Goal: Information Seeking & Learning: Find specific fact

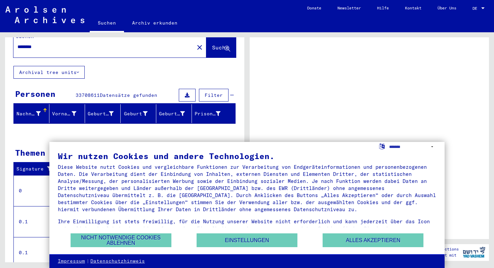
scroll to position [32, 0]
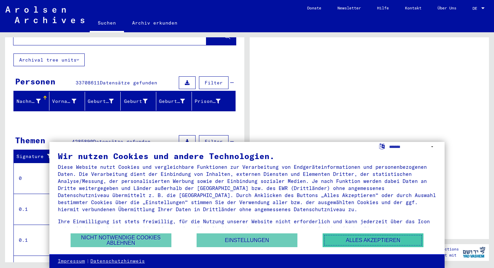
click at [358, 241] on button "Alles akzeptieren" at bounding box center [373, 240] width 101 height 14
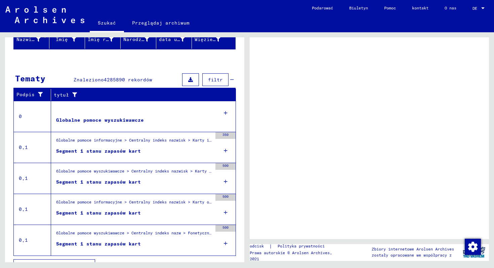
scroll to position [107, 0]
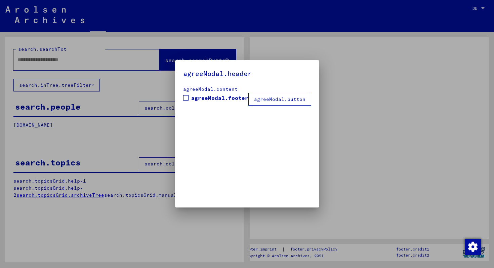
type input "********"
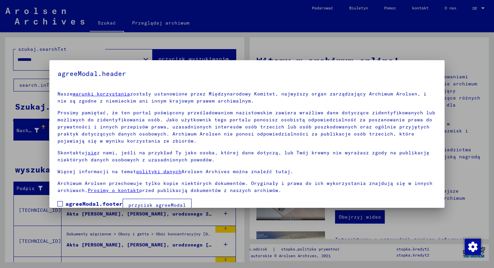
click at [61, 202] on span at bounding box center [59, 203] width 5 height 5
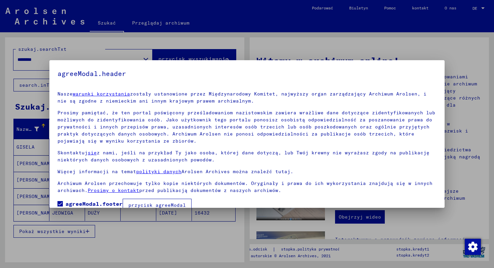
scroll to position [12, 0]
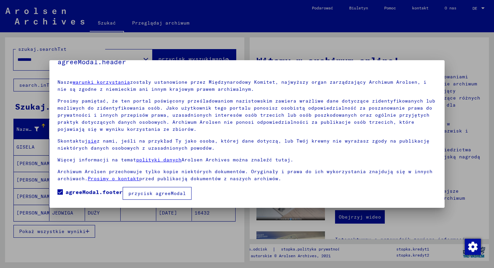
click at [152, 193] on font "przycisk agreeModal" at bounding box center [156, 193] width 57 height 6
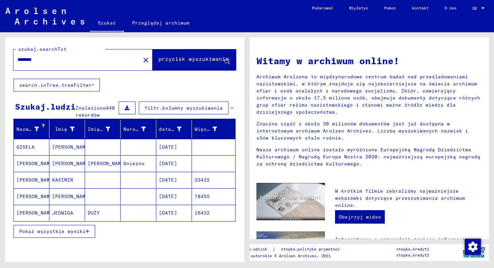
click at [62, 232] on font "Pokaż wszystkie wyniki" at bounding box center [52, 231] width 67 height 6
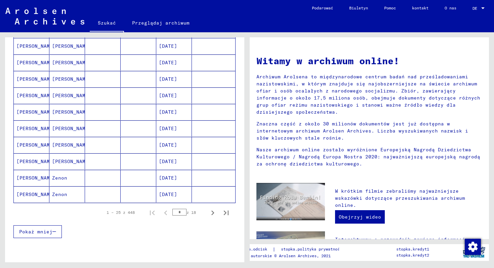
scroll to position [351, 0]
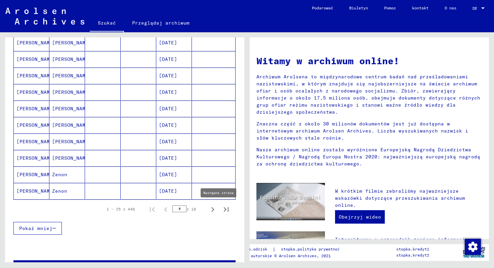
click at [214, 209] on icon "Następna strona" at bounding box center [212, 209] width 9 height 9
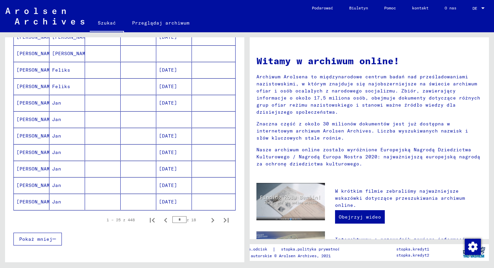
scroll to position [342, 0]
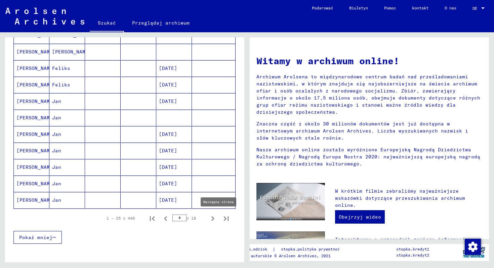
click at [213, 218] on icon "Następna strona" at bounding box center [212, 218] width 3 height 5
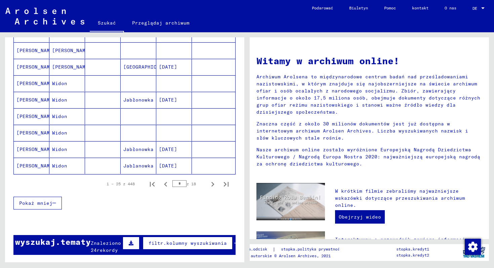
scroll to position [380, 0]
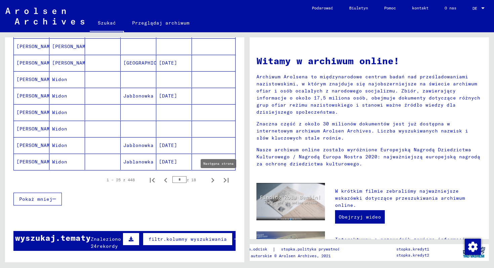
click at [213, 180] on icon "Następna strona" at bounding box center [212, 180] width 3 height 5
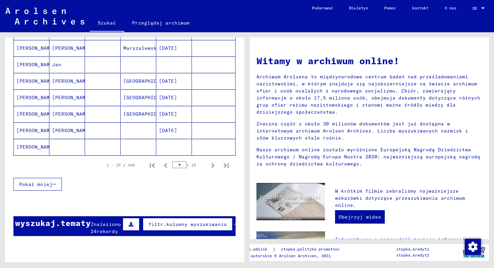
scroll to position [397, 0]
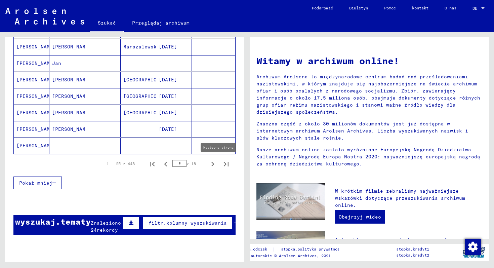
click at [211, 165] on icon "Następna strona" at bounding box center [212, 163] width 9 height 9
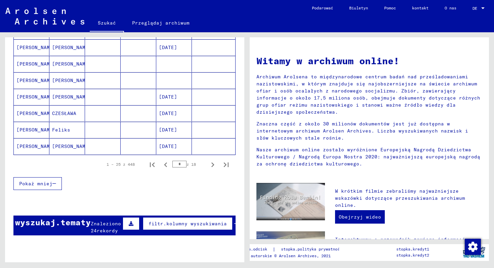
scroll to position [411, 0]
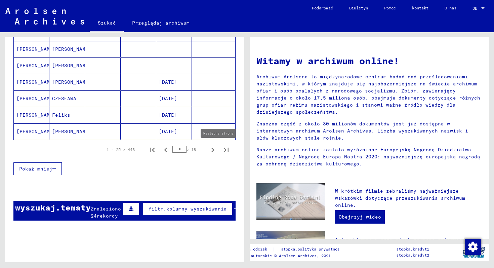
click at [211, 152] on icon "Następna strona" at bounding box center [212, 149] width 9 height 9
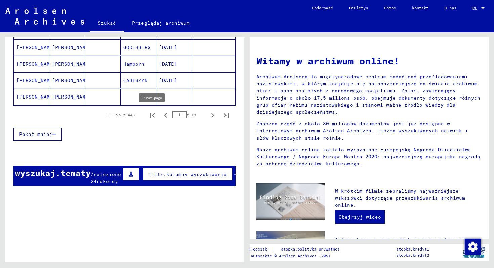
scroll to position [446, 0]
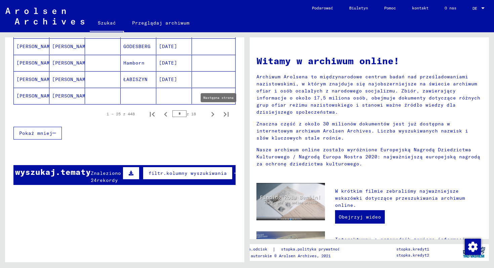
click at [213, 114] on icon "Następna strona" at bounding box center [212, 114] width 3 height 5
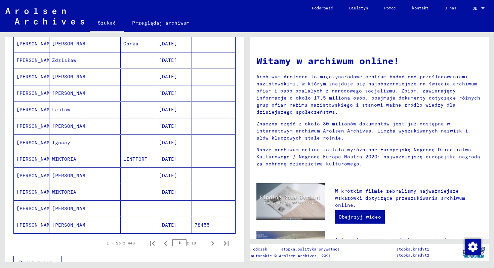
click at [112, 92] on mat-cell at bounding box center [103, 93] width 36 height 16
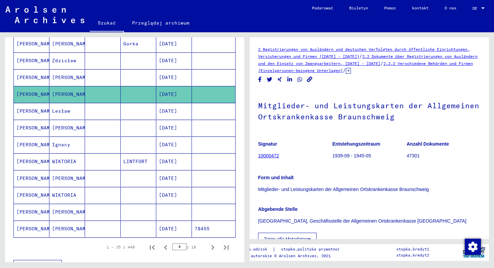
click at [112, 92] on mat-cell at bounding box center [103, 94] width 36 height 16
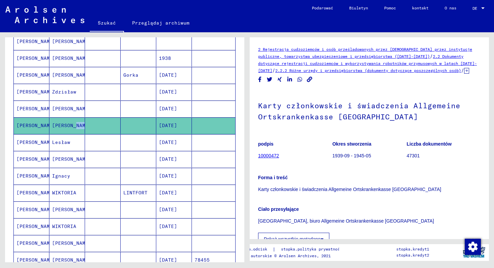
scroll to position [282, 0]
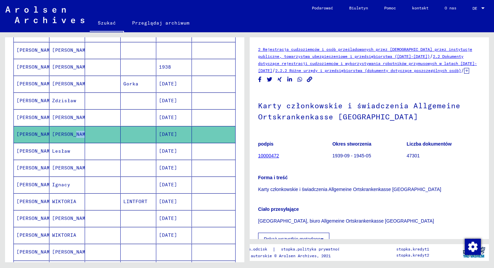
click at [67, 102] on font "Zdzisław" at bounding box center [64, 100] width 24 height 6
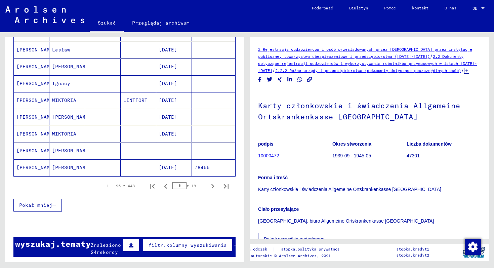
scroll to position [384, 0]
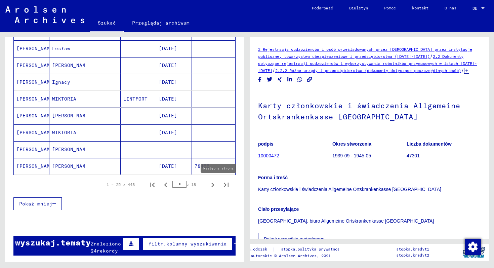
click at [212, 183] on icon "Następna strona" at bounding box center [212, 184] width 3 height 5
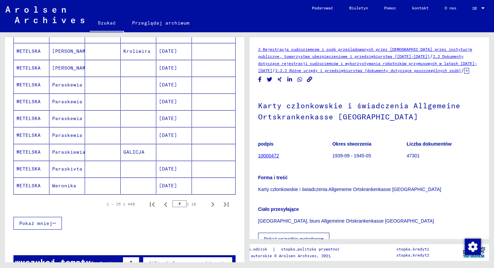
scroll to position [374, 0]
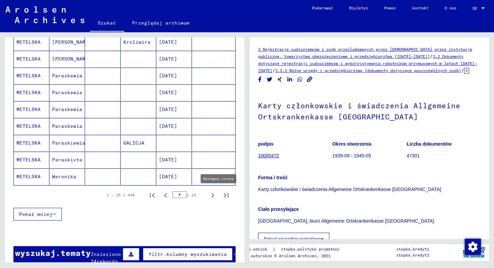
click at [212, 193] on icon "Następna strona" at bounding box center [212, 195] width 3 height 5
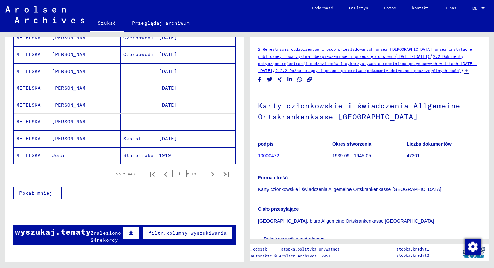
scroll to position [398, 0]
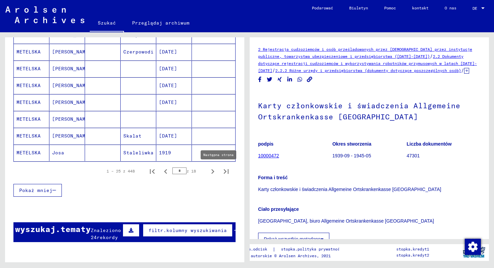
click at [213, 171] on icon "Następna strona" at bounding box center [212, 171] width 3 height 5
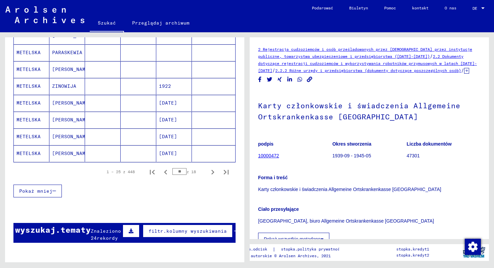
scroll to position [414, 0]
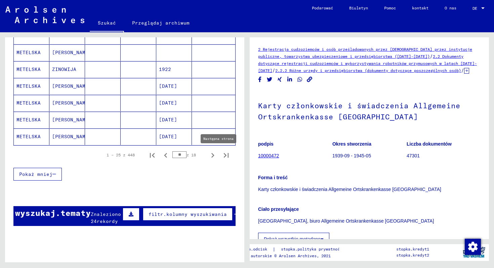
click at [211, 156] on icon "Następna strona" at bounding box center [212, 155] width 9 height 9
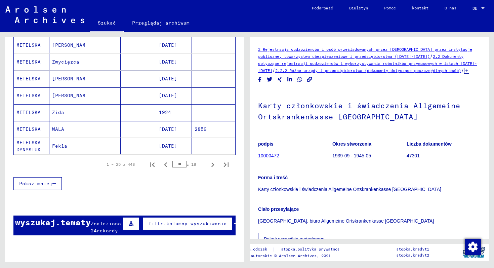
scroll to position [405, 0]
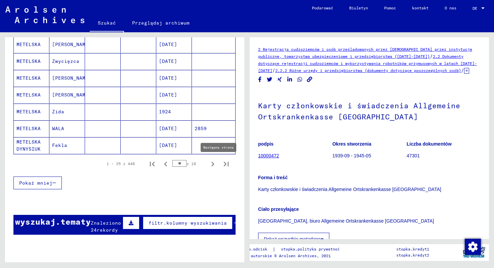
click at [211, 164] on icon "Następna strona" at bounding box center [212, 163] width 9 height 9
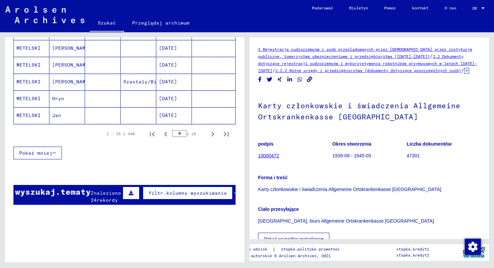
scroll to position [440, 0]
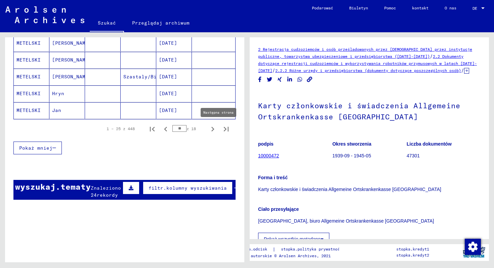
click at [212, 129] on icon "Następna strona" at bounding box center [212, 128] width 9 height 9
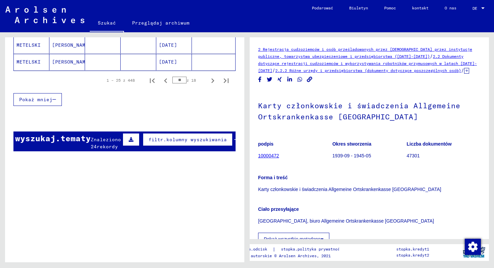
scroll to position [489, 0]
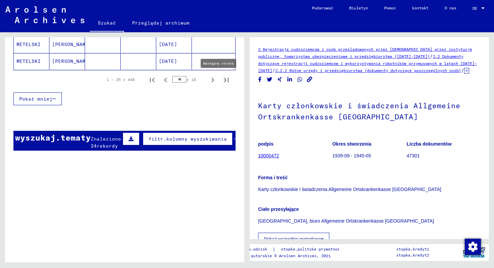
click at [212, 78] on icon "Następna strona" at bounding box center [212, 80] width 3 height 5
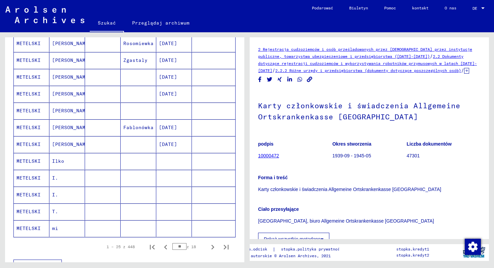
scroll to position [327, 0]
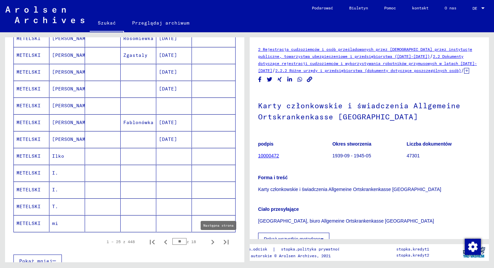
click at [212, 243] on icon "Następna strona" at bounding box center [212, 242] width 3 height 5
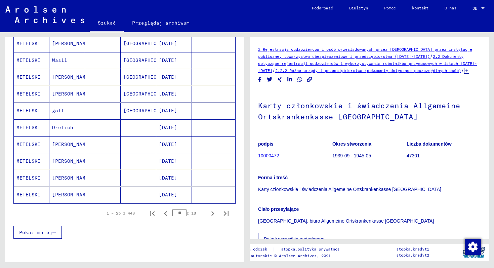
scroll to position [359, 0]
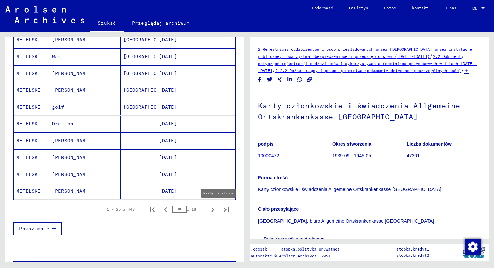
click at [211, 209] on icon "Następna strona" at bounding box center [212, 209] width 9 height 9
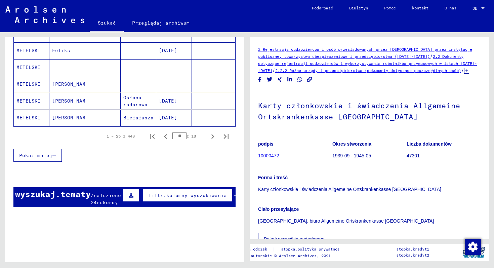
scroll to position [435, 0]
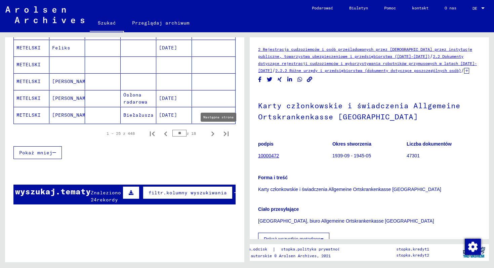
click at [210, 133] on icon "Następna strona" at bounding box center [212, 133] width 9 height 9
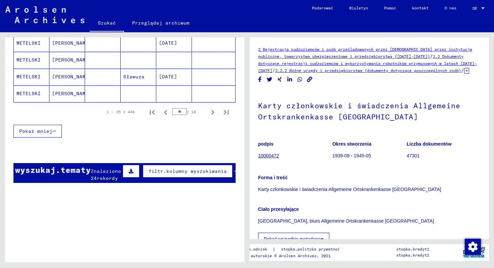
scroll to position [466, 0]
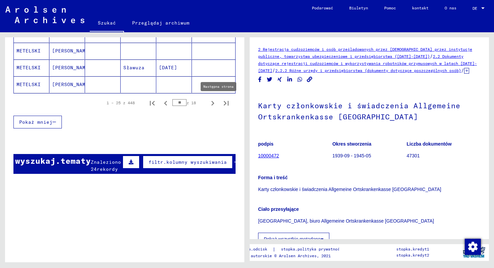
click at [213, 102] on icon "Następna strona" at bounding box center [212, 103] width 3 height 5
type input "**"
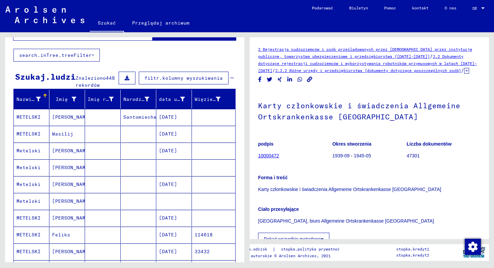
scroll to position [0, 0]
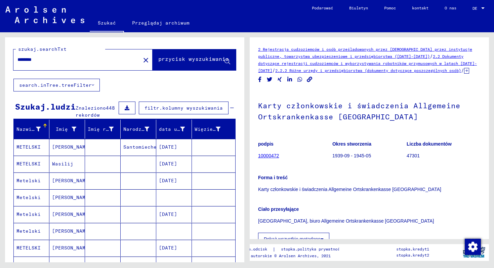
click at [142, 62] on mat-icon "close" at bounding box center [146, 60] width 8 height 8
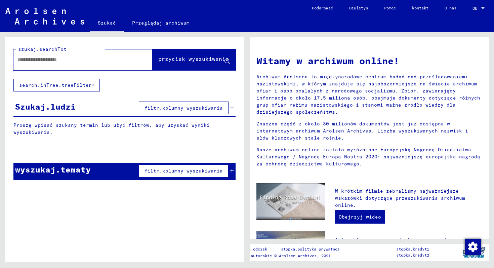
click at [96, 59] on input "text" at bounding box center [74, 59] width 115 height 7
type input "*"
click at [81, 62] on input "text" at bounding box center [74, 59] width 115 height 7
click at [76, 59] on input "text" at bounding box center [74, 59] width 115 height 7
type input "*"
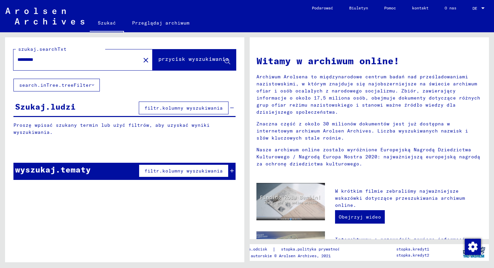
type input "*********"
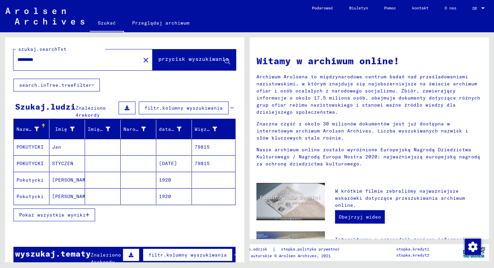
click at [71, 213] on font "Pokaż wszystkie wyniki" at bounding box center [52, 215] width 67 height 6
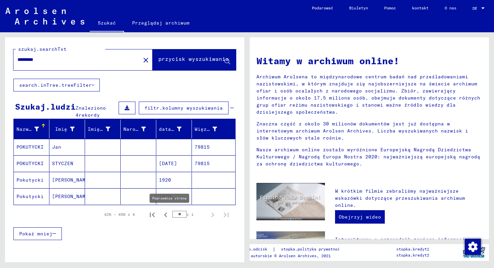
click at [164, 214] on icon "Poprzednia strona" at bounding box center [165, 214] width 3 height 5
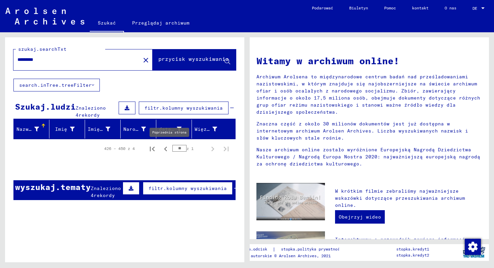
click at [166, 148] on icon "Poprzednia strona" at bounding box center [165, 148] width 9 height 9
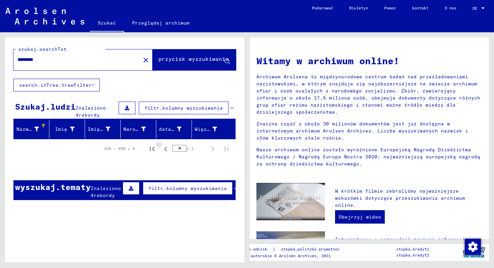
click at [166, 148] on icon "Poprzednia strona" at bounding box center [165, 148] width 9 height 9
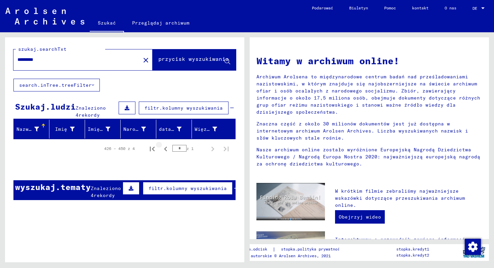
click at [166, 148] on icon "Poprzednia strona" at bounding box center [165, 148] width 9 height 9
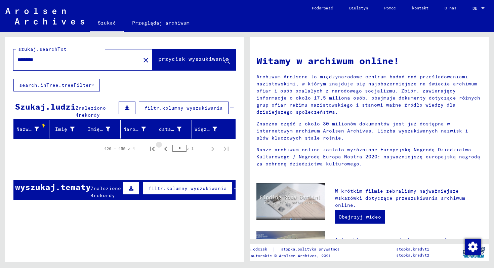
click at [166, 148] on icon "Poprzednia strona" at bounding box center [165, 148] width 9 height 9
type input "*"
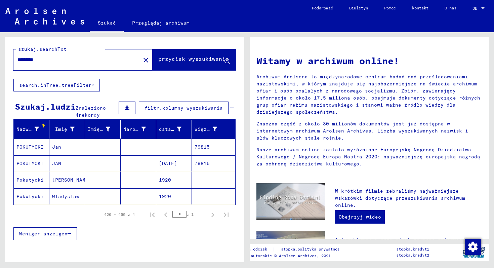
click at [166, 148] on mat-cell at bounding box center [174, 147] width 36 height 16
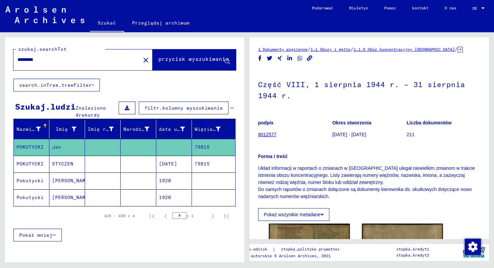
click at [55, 160] on mat-cell "STYCZEŃ" at bounding box center [67, 164] width 36 height 16
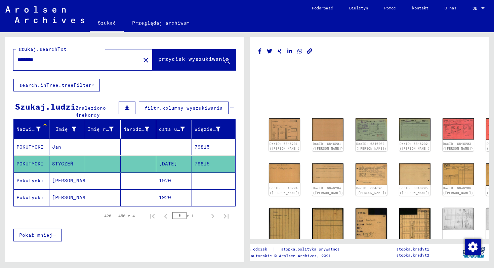
click at [63, 178] on font "[PERSON_NAME]" at bounding box center [71, 180] width 39 height 6
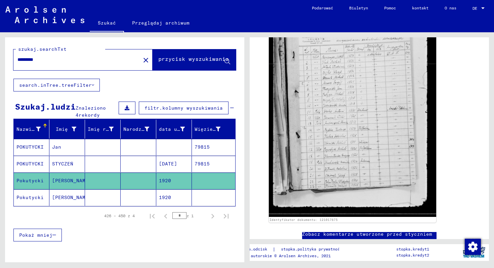
scroll to position [152, 0]
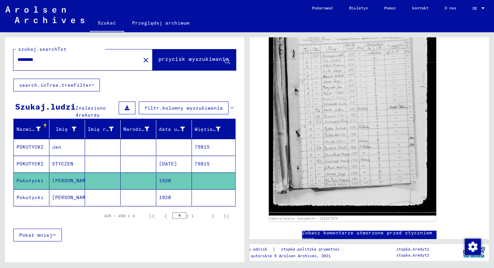
click at [37, 195] on font "Pokutycki" at bounding box center [29, 197] width 27 height 6
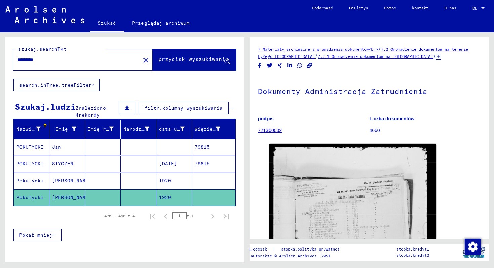
click at [33, 183] on font "Pokutycki" at bounding box center [29, 180] width 27 height 7
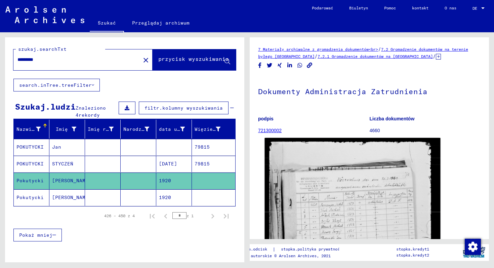
click at [328, 193] on img at bounding box center [353, 255] width 176 height 235
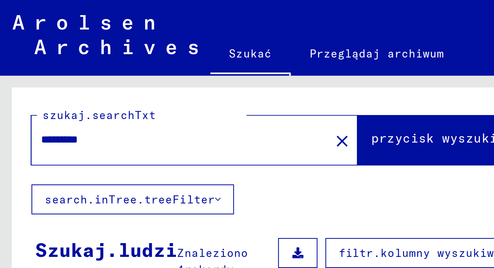
click at [142, 60] on mat-icon "close" at bounding box center [146, 60] width 8 height 8
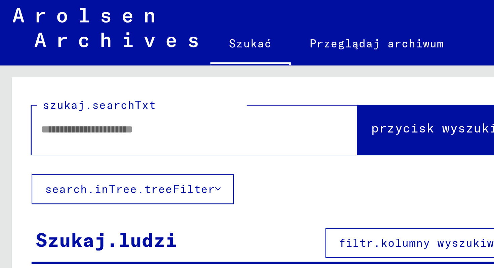
click at [58, 60] on input "text" at bounding box center [74, 59] width 115 height 7
type input "******"
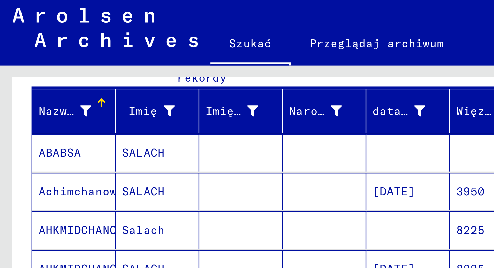
scroll to position [78, 0]
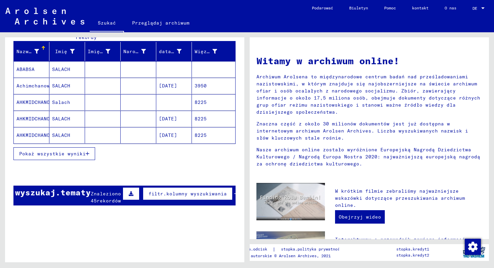
click at [68, 155] on font "Pokaż wszystkie wyniki" at bounding box center [52, 154] width 67 height 6
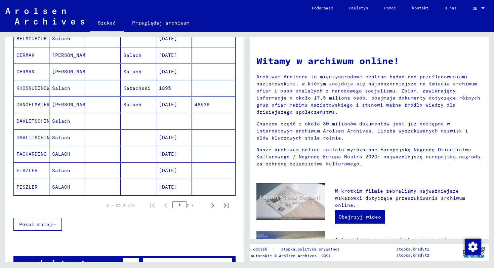
scroll to position [359, 0]
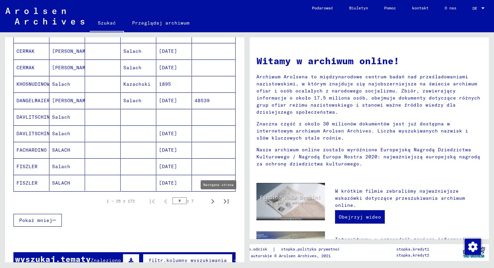
click at [213, 201] on icon "Następna strona" at bounding box center [212, 201] width 3 height 5
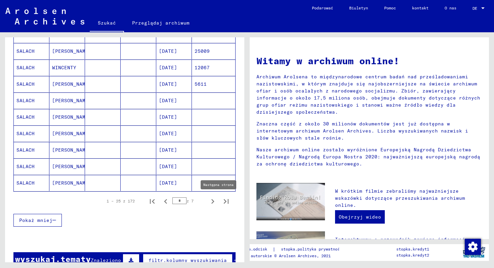
click at [211, 203] on icon "Następna strona" at bounding box center [212, 201] width 9 height 9
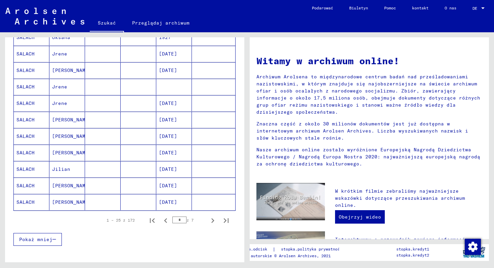
scroll to position [338, 0]
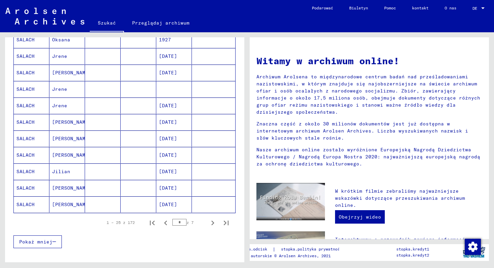
click at [23, 136] on font "SALACH" at bounding box center [25, 138] width 18 height 6
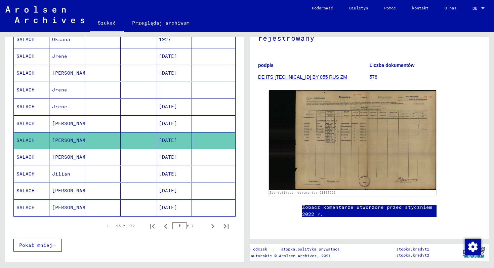
scroll to position [101, 0]
click at [66, 178] on mat-cell "Jilian" at bounding box center [67, 174] width 36 height 16
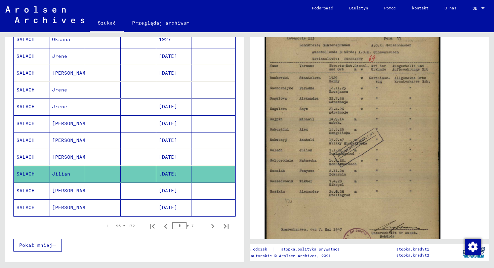
scroll to position [142, 0]
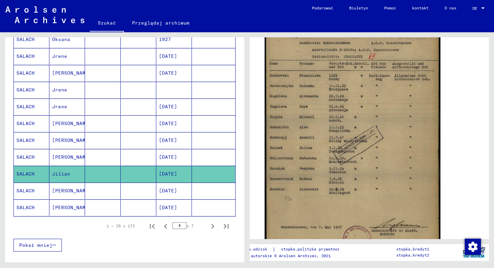
click at [342, 148] on img at bounding box center [353, 142] width 176 height 242
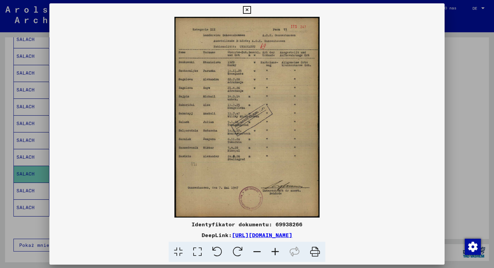
click at [246, 9] on icon at bounding box center [247, 10] width 8 height 8
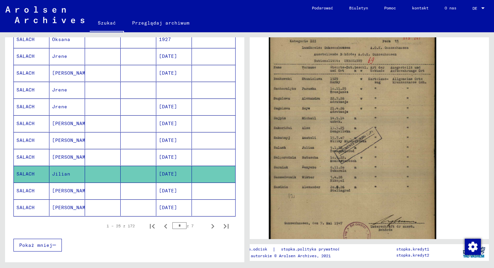
click at [64, 121] on font "[PERSON_NAME]" at bounding box center [71, 123] width 39 height 6
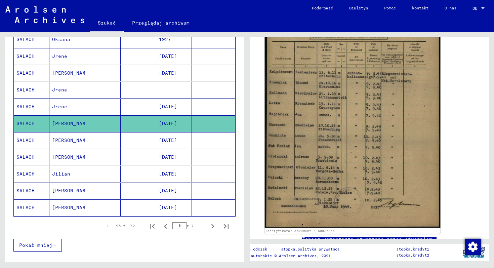
scroll to position [183, 0]
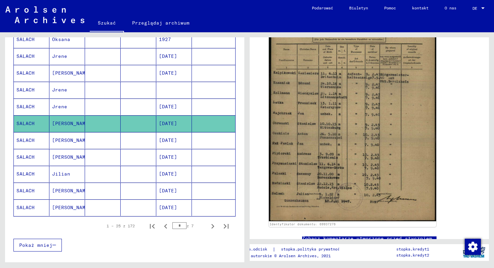
click at [69, 141] on font "[PERSON_NAME]" at bounding box center [71, 140] width 39 height 6
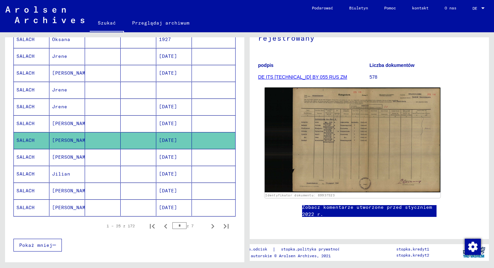
scroll to position [93, 0]
click at [363, 127] on img at bounding box center [353, 139] width 176 height 105
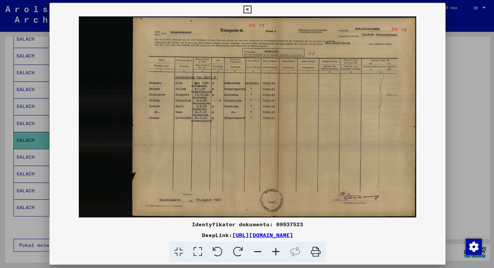
scroll to position [0, 0]
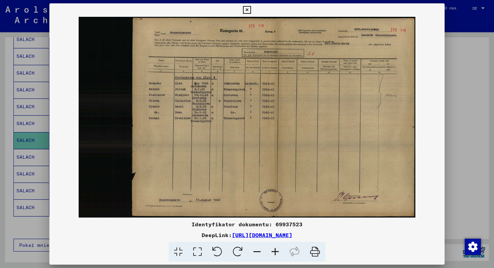
click at [247, 12] on icon at bounding box center [247, 10] width 8 height 8
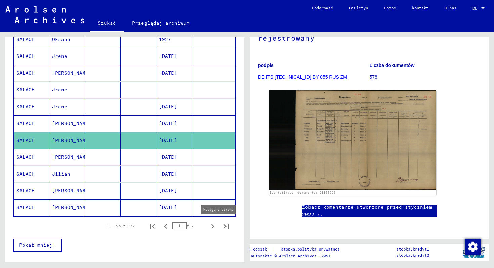
click at [212, 226] on icon "Następna strona" at bounding box center [212, 225] width 9 height 9
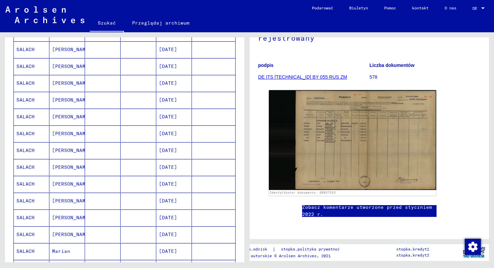
scroll to position [189, 0]
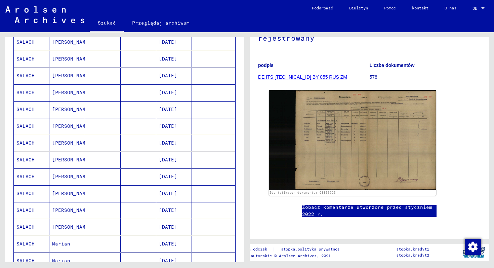
click at [28, 59] on font "SALACH" at bounding box center [25, 59] width 18 height 6
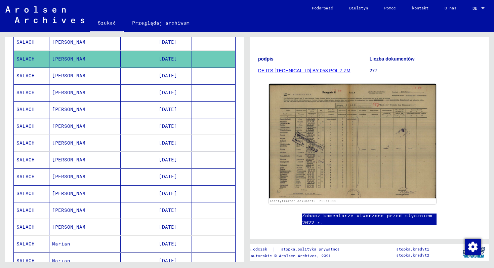
scroll to position [76, 0]
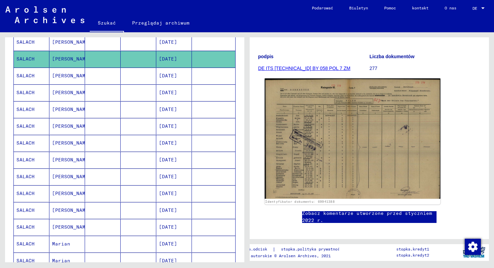
click at [358, 145] on img at bounding box center [353, 138] width 176 height 120
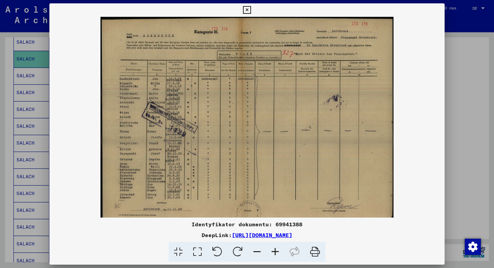
click at [246, 11] on icon at bounding box center [247, 10] width 8 height 8
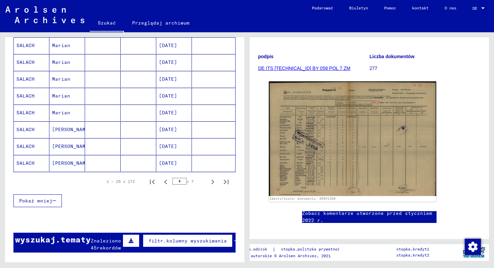
scroll to position [392, 0]
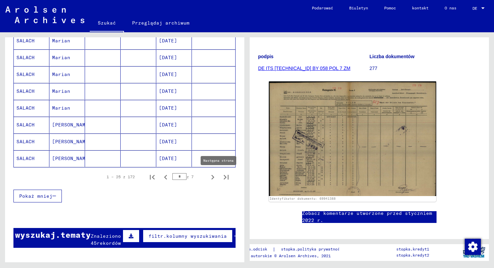
click at [213, 176] on icon "Następna strona" at bounding box center [212, 176] width 9 height 9
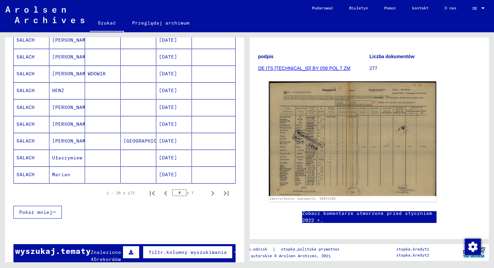
scroll to position [379, 0]
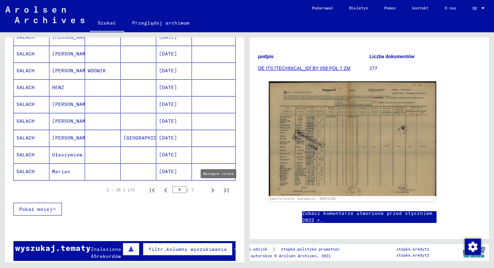
click at [210, 192] on icon "Następna strona" at bounding box center [212, 190] width 9 height 9
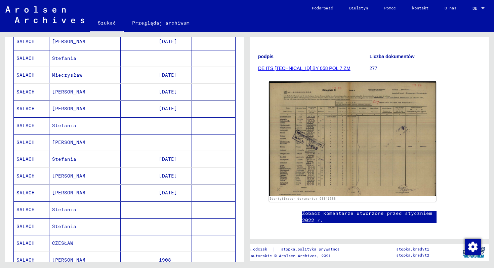
scroll to position [287, 0]
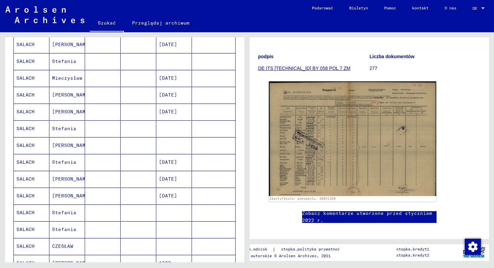
click at [41, 162] on mat-cell "SALACH" at bounding box center [32, 162] width 36 height 16
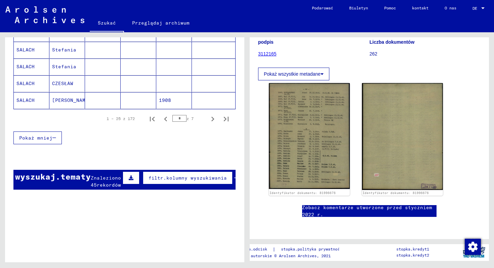
scroll to position [425, 0]
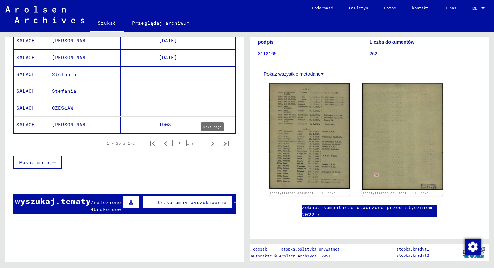
click at [209, 143] on icon "Następna strona" at bounding box center [212, 143] width 9 height 9
type input "*"
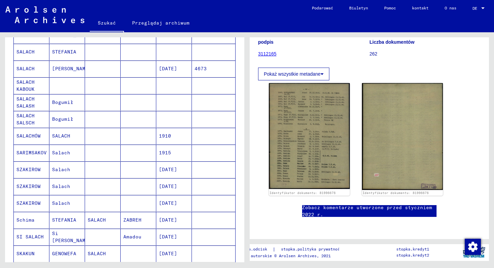
scroll to position [0, 0]
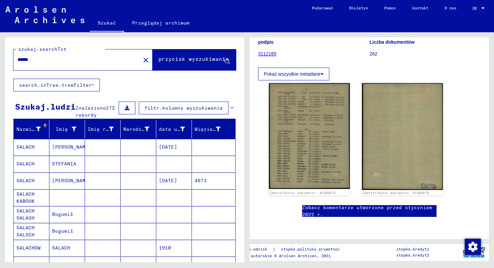
click at [142, 60] on mat-icon "close" at bounding box center [146, 60] width 8 height 8
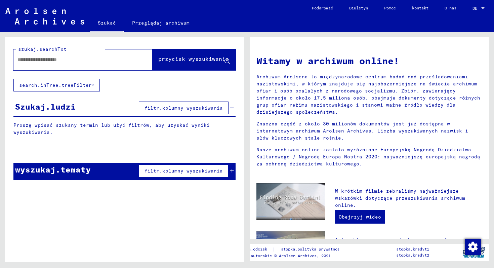
click at [99, 61] on input "text" at bounding box center [74, 59] width 115 height 7
type input "**********"
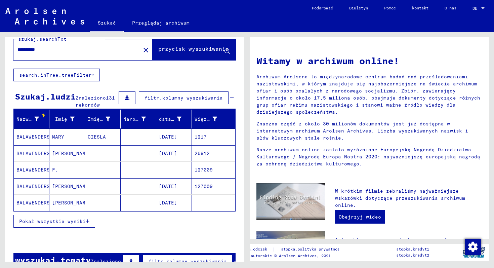
scroll to position [12, 0]
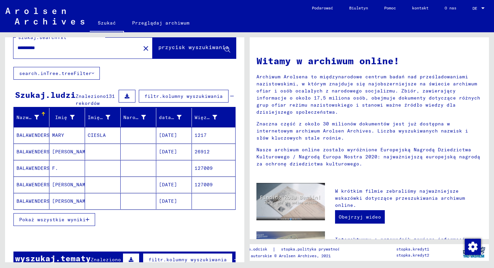
click at [75, 220] on font "Pokaż wszystkie wyniki" at bounding box center [52, 219] width 67 height 6
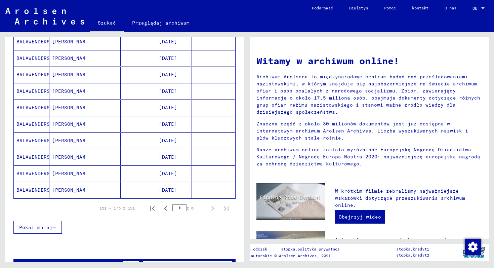
scroll to position [357, 0]
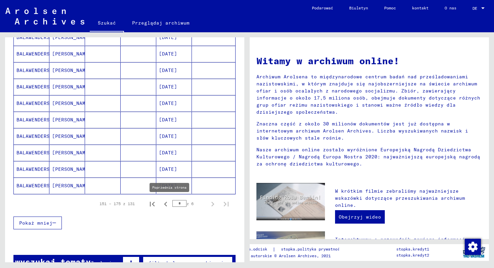
click at [166, 203] on icon "Poprzednia strona" at bounding box center [165, 203] width 9 height 9
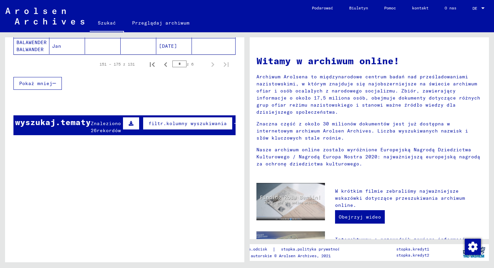
scroll to position [146, 0]
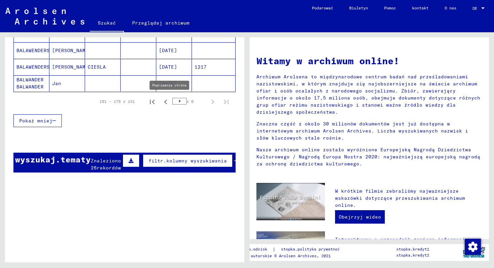
click at [166, 101] on icon "Poprzednia strona" at bounding box center [165, 101] width 9 height 9
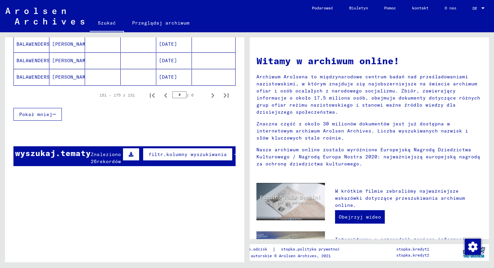
scroll to position [472, 0]
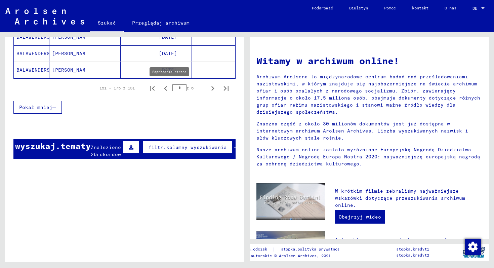
click at [166, 87] on icon "Poprzednia strona" at bounding box center [165, 88] width 3 height 5
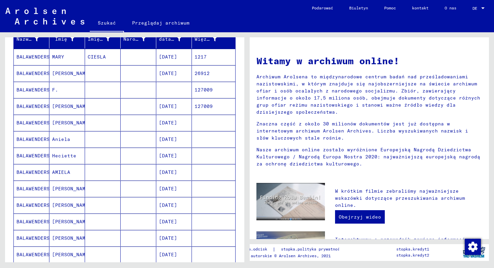
scroll to position [97, 0]
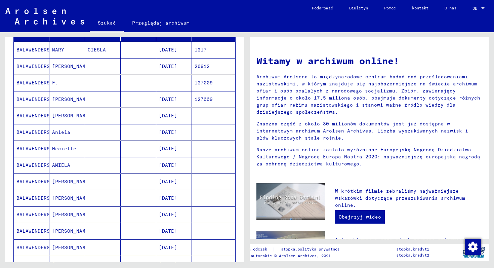
click at [130, 109] on mat-cell at bounding box center [139, 116] width 36 height 16
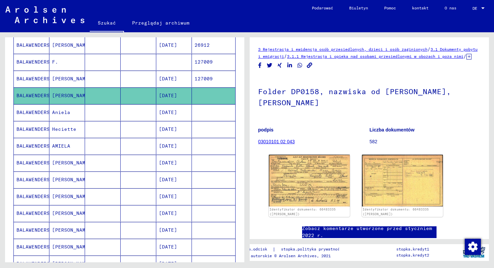
click at [124, 113] on mat-cell at bounding box center [139, 112] width 36 height 16
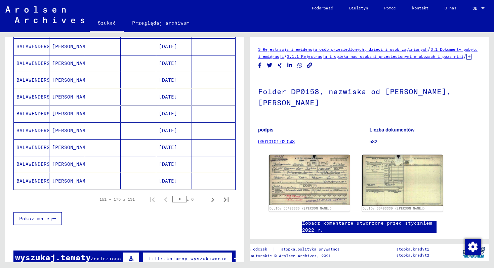
scroll to position [359, 0]
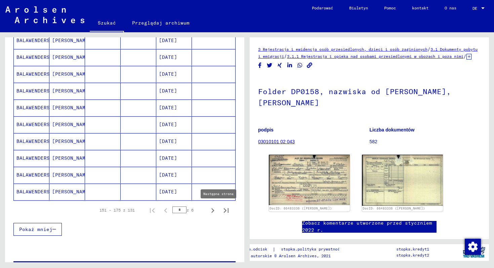
click at [213, 209] on icon "Następna strona" at bounding box center [212, 210] width 3 height 5
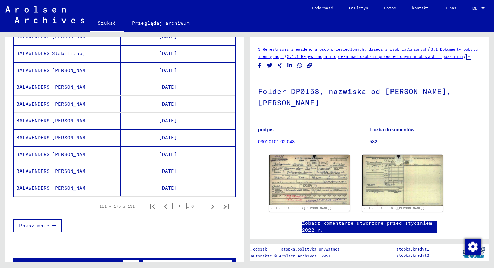
scroll to position [366, 0]
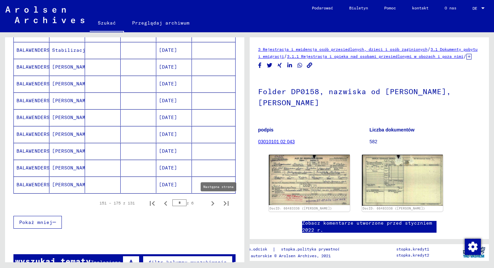
click at [213, 205] on icon "Następna strona" at bounding box center [212, 203] width 9 height 9
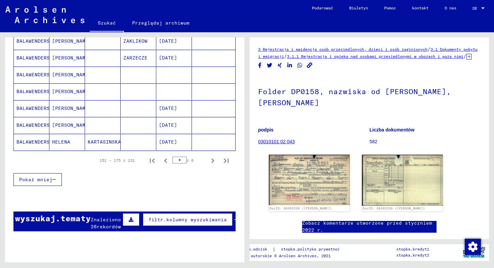
scroll to position [410, 0]
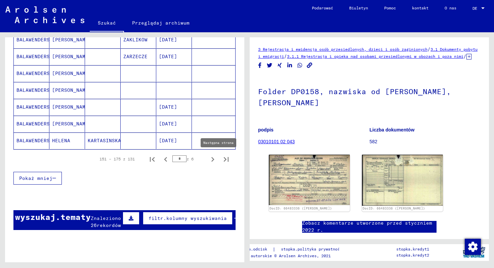
click at [211, 161] on icon "Następna strona" at bounding box center [212, 159] width 9 height 9
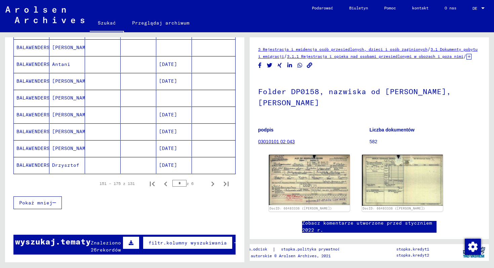
scroll to position [388, 0]
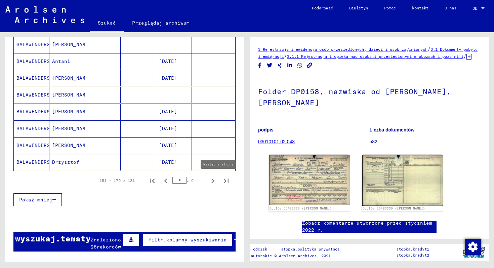
click at [212, 181] on icon "Następna strona" at bounding box center [212, 180] width 9 height 9
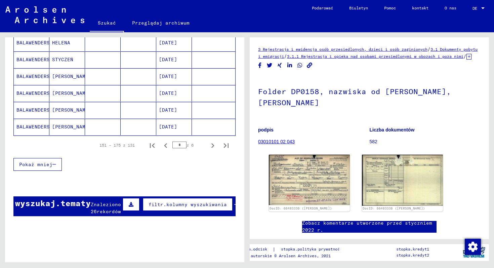
scroll to position [439, 0]
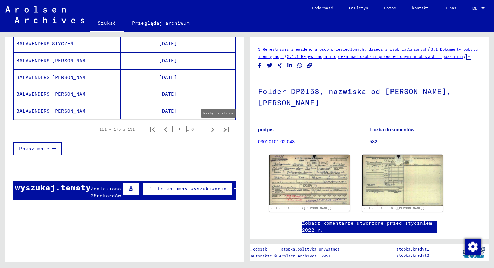
click at [210, 130] on icon "Następna strona" at bounding box center [212, 129] width 9 height 9
type input "*"
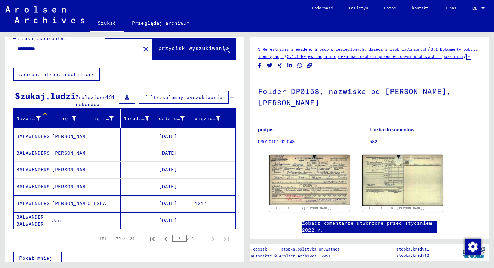
scroll to position [0, 0]
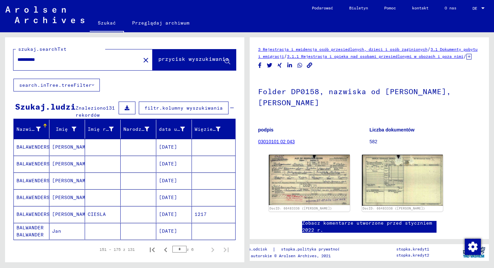
click at [142, 57] on mat-icon "close" at bounding box center [146, 60] width 8 height 8
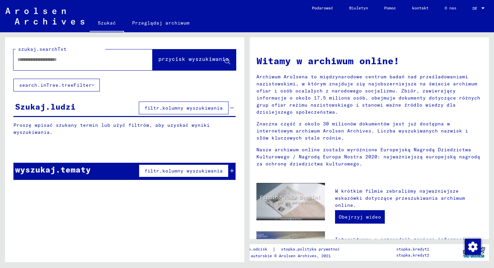
type input "**********"
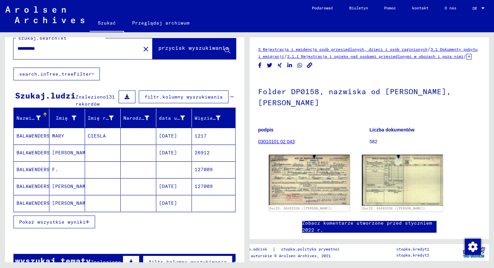
scroll to position [7, 0]
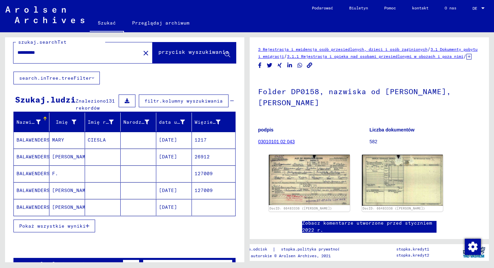
click at [64, 223] on font "Pokaż wszystkie wyniki" at bounding box center [52, 226] width 67 height 6
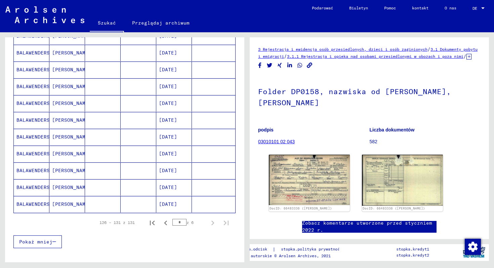
scroll to position [428, 0]
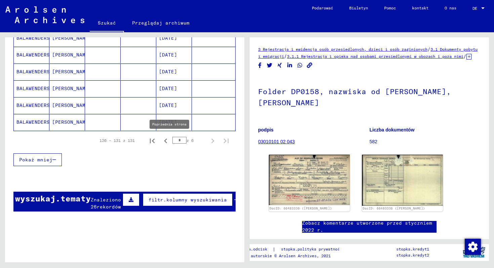
click at [166, 139] on icon "Poprzednia strona" at bounding box center [165, 140] width 3 height 5
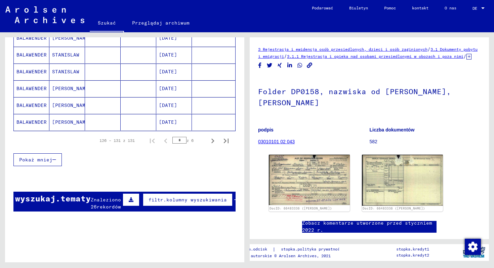
type input "*"
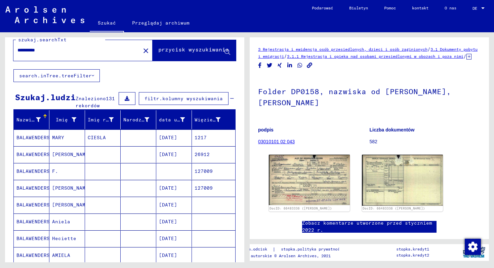
scroll to position [0, 0]
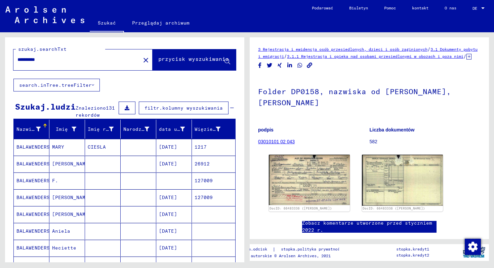
click at [142, 60] on mat-icon "close" at bounding box center [146, 60] width 8 height 8
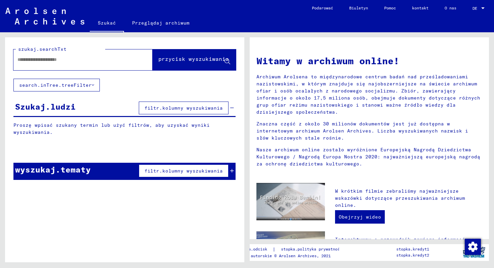
click at [103, 63] on input "text" at bounding box center [74, 59] width 115 height 7
click at [79, 61] on input "text" at bounding box center [74, 59] width 115 height 7
click at [163, 108] on font "filtr.kolumny wyszukiwania" at bounding box center [184, 108] width 78 height 6
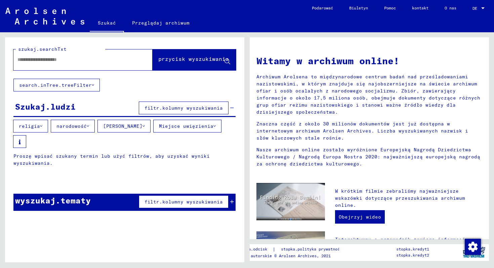
click at [180, 125] on font "Miejsce uwięzienia" at bounding box center [186, 126] width 54 height 6
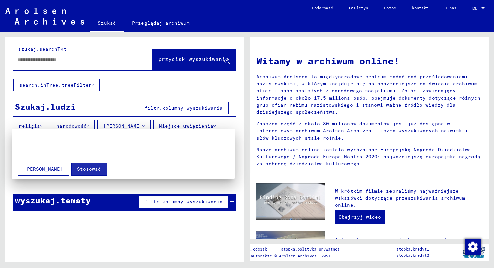
click at [55, 135] on input at bounding box center [48, 137] width 59 height 11
type input "*******"
click at [77, 168] on font "Stosować" at bounding box center [89, 169] width 24 height 6
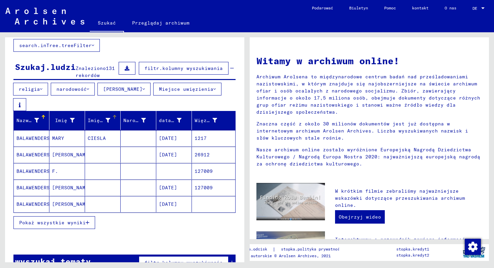
scroll to position [44, 0]
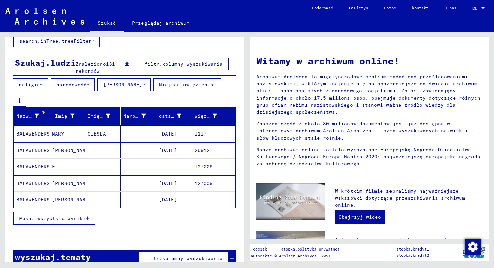
click at [70, 215] on font "Pokaż wszystkie wyniki" at bounding box center [52, 218] width 67 height 6
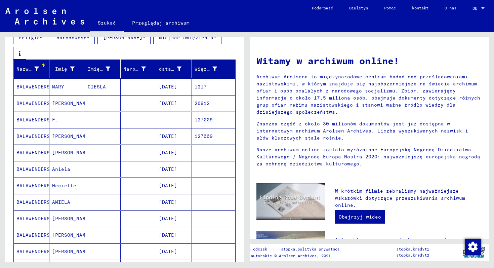
scroll to position [90, 0]
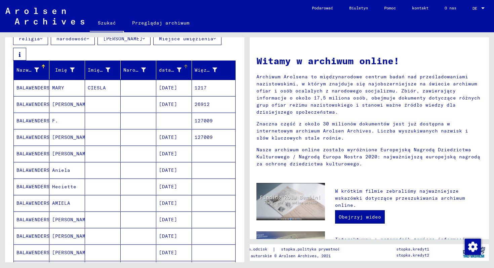
click at [177, 67] on font "data urodzenia" at bounding box center [180, 70] width 42 height 6
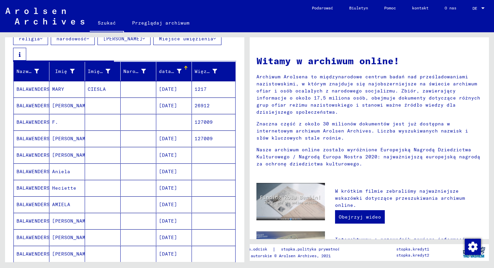
scroll to position [73, 0]
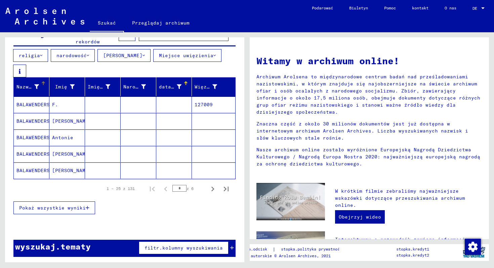
click at [28, 81] on div "Nazwisko" at bounding box center [32, 86] width 33 height 11
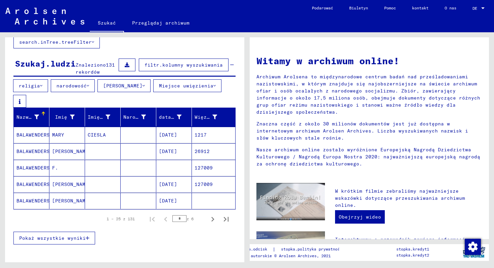
scroll to position [44, 0]
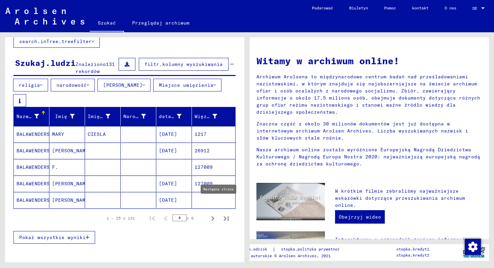
click at [214, 214] on icon "Następna strona" at bounding box center [212, 218] width 9 height 9
type input "*"
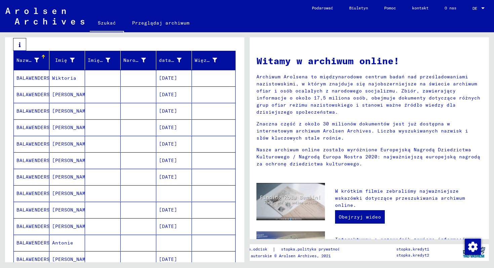
scroll to position [0, 0]
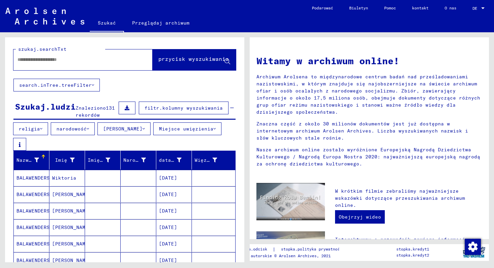
click at [87, 59] on input "text" at bounding box center [74, 59] width 115 height 7
click at [197, 128] on font "Miejsce uwięzienia" at bounding box center [186, 129] width 54 height 6
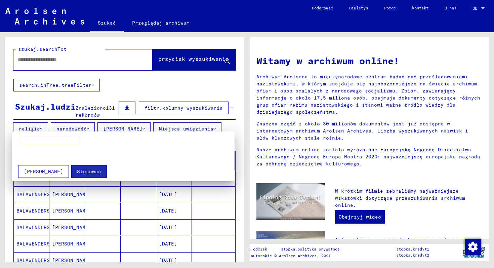
click at [42, 171] on font "[PERSON_NAME]" at bounding box center [43, 171] width 39 height 6
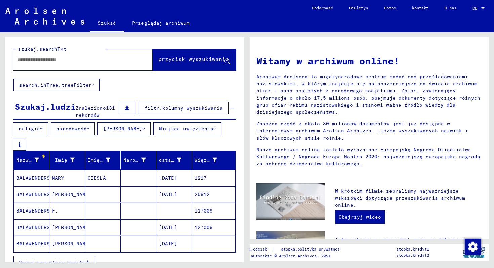
click at [101, 84] on div "szukaj.searchTxt przycisk wyszukiwania search.inTree.treeFilter Szukaj.ludzi Zn…" at bounding box center [124, 179] width 239 height 284
click at [41, 12] on img at bounding box center [44, 16] width 79 height 17
